Goal: Manage account settings

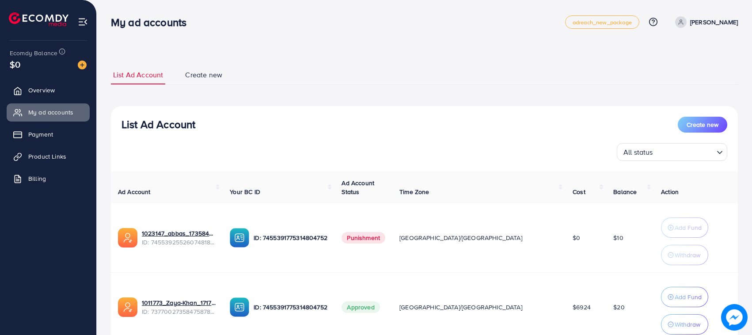
scroll to position [72, 0]
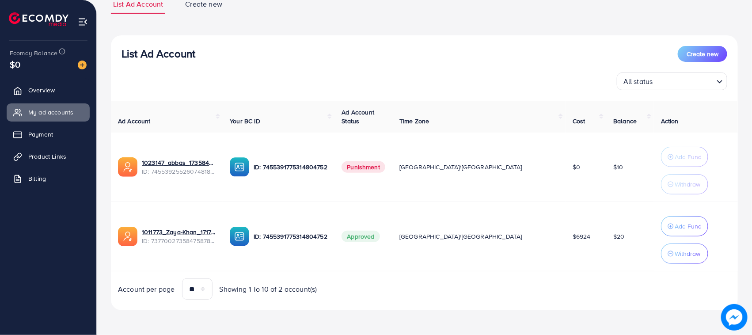
click at [84, 23] on img at bounding box center [83, 22] width 10 height 10
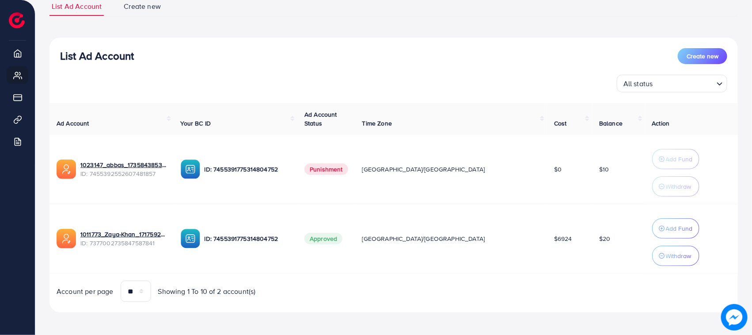
scroll to position [0, 0]
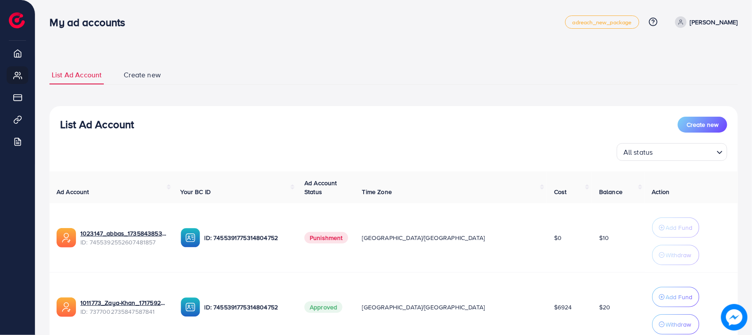
click at [716, 26] on link "[PERSON_NAME]" at bounding box center [705, 21] width 66 height 11
click at [669, 71] on icon at bounding box center [665, 72] width 7 height 7
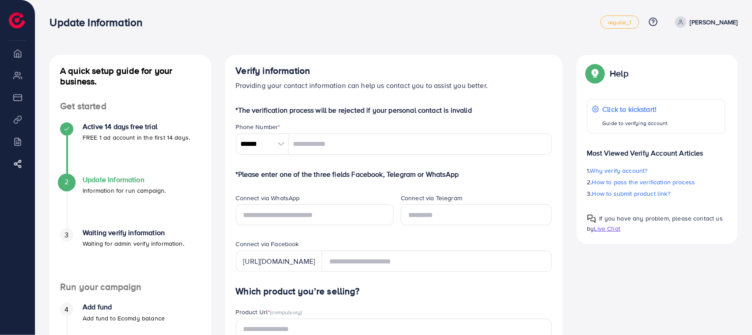
click at [276, 144] on div at bounding box center [280, 143] width 15 height 21
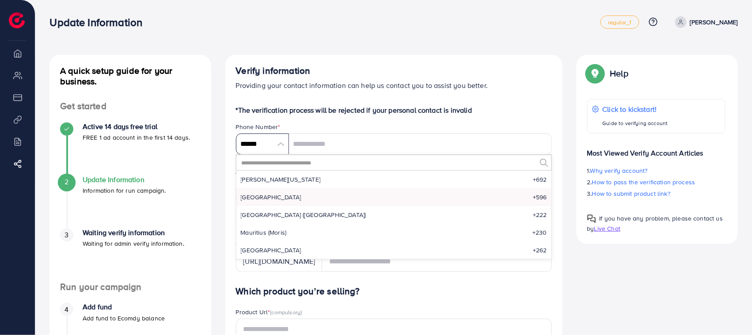
scroll to position [2611, 0]
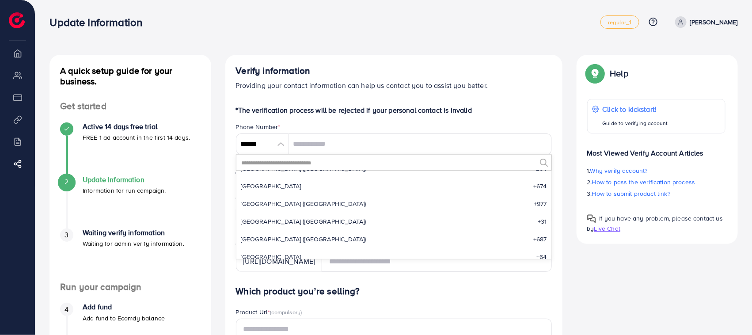
click at [254, 164] on input "text" at bounding box center [388, 162] width 295 height 15
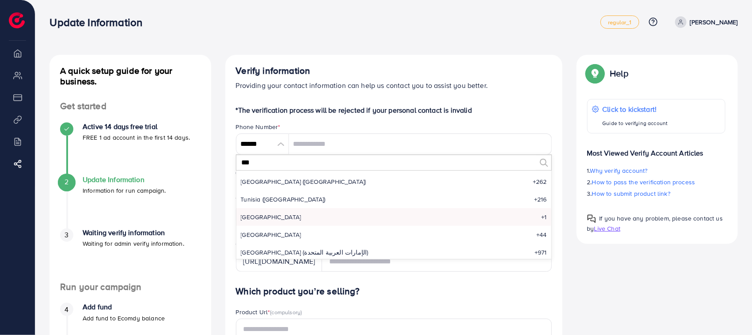
scroll to position [7, 0]
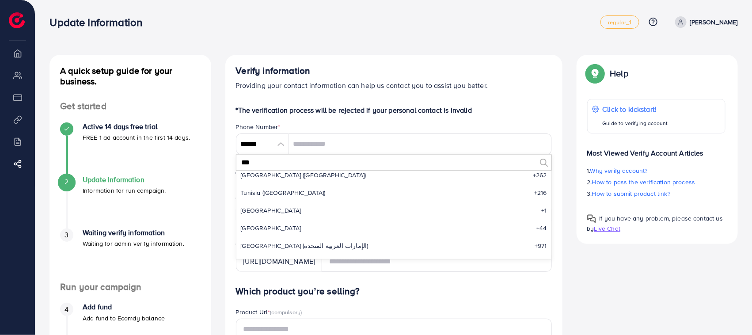
type input "***"
